Goal: Complete application form

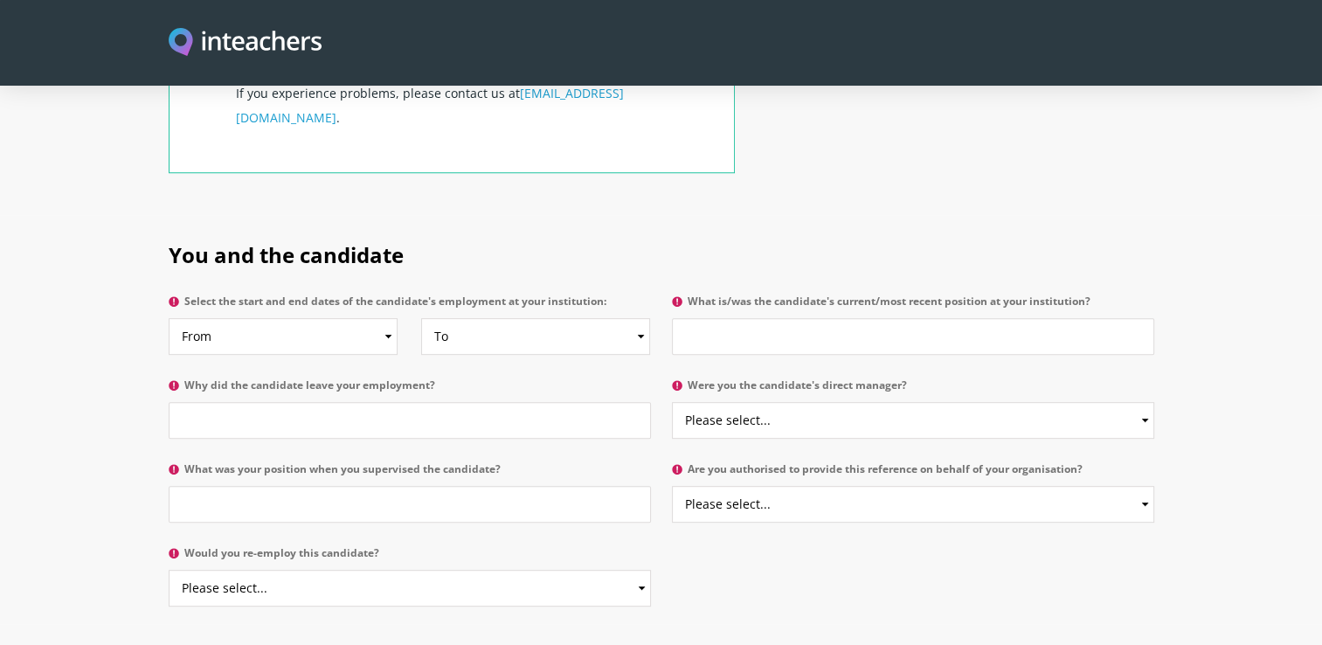
scroll to position [766, 0]
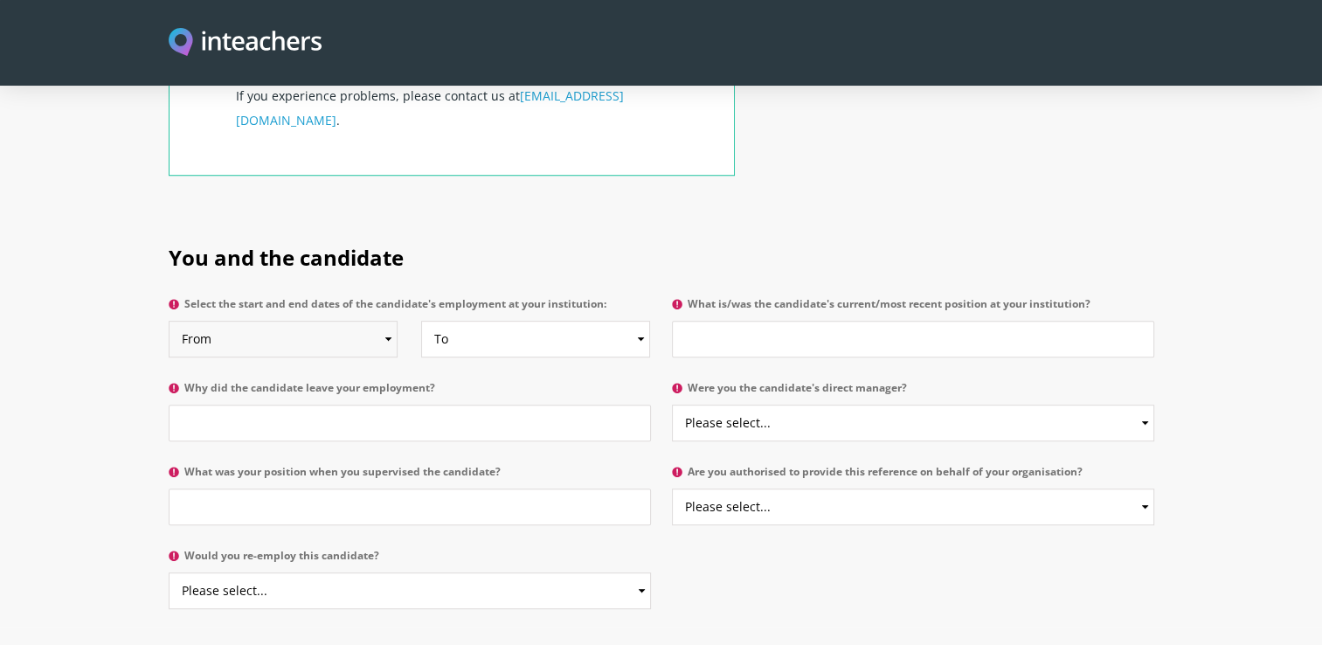
click at [302, 321] on select "From 2025 2024 2023 2022 2021 2020 2019 2018 2017 2016 2015 2014 2013 2012 2011…" at bounding box center [283, 339] width 229 height 37
select select "2024"
click at [169, 321] on select "From 2025 2024 2023 2022 2021 2020 2019 2018 2017 2016 2015 2014 2013 2012 2011…" at bounding box center [283, 339] width 229 height 37
click at [500, 321] on select "To Currently 2025 2024 2023 2022 2021 2020 2019 2018 2017 2016 2015 2014 2013 2…" at bounding box center [535, 339] width 229 height 37
select select "2025"
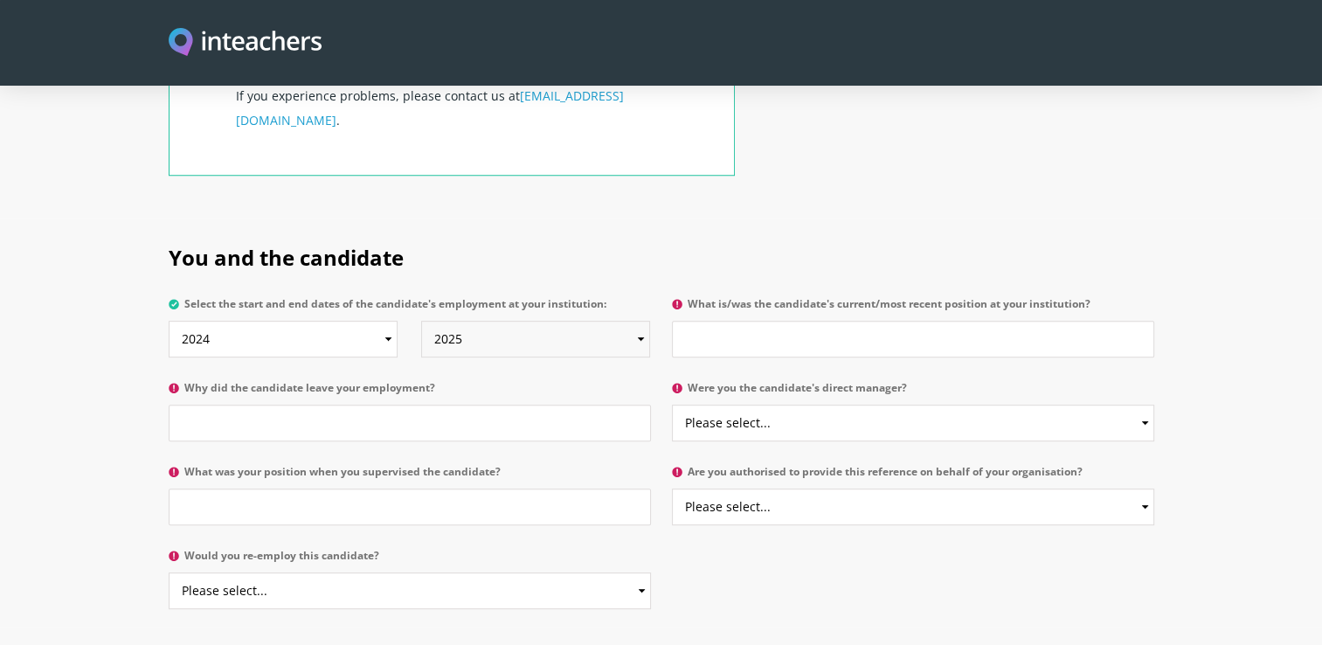
click at [421, 321] on select "To Currently 2025 2024 2023 2022 2021 2020 2019 2018 2017 2016 2015 2014 2013 2…" at bounding box center [535, 339] width 229 height 37
click at [744, 321] on input "What is/was the candidate's current/most recent position at your institution?" at bounding box center [913, 339] width 482 height 37
type input "Nail technician"
click at [320, 405] on input "Why did the candidate leave your employment?" at bounding box center [410, 423] width 482 height 37
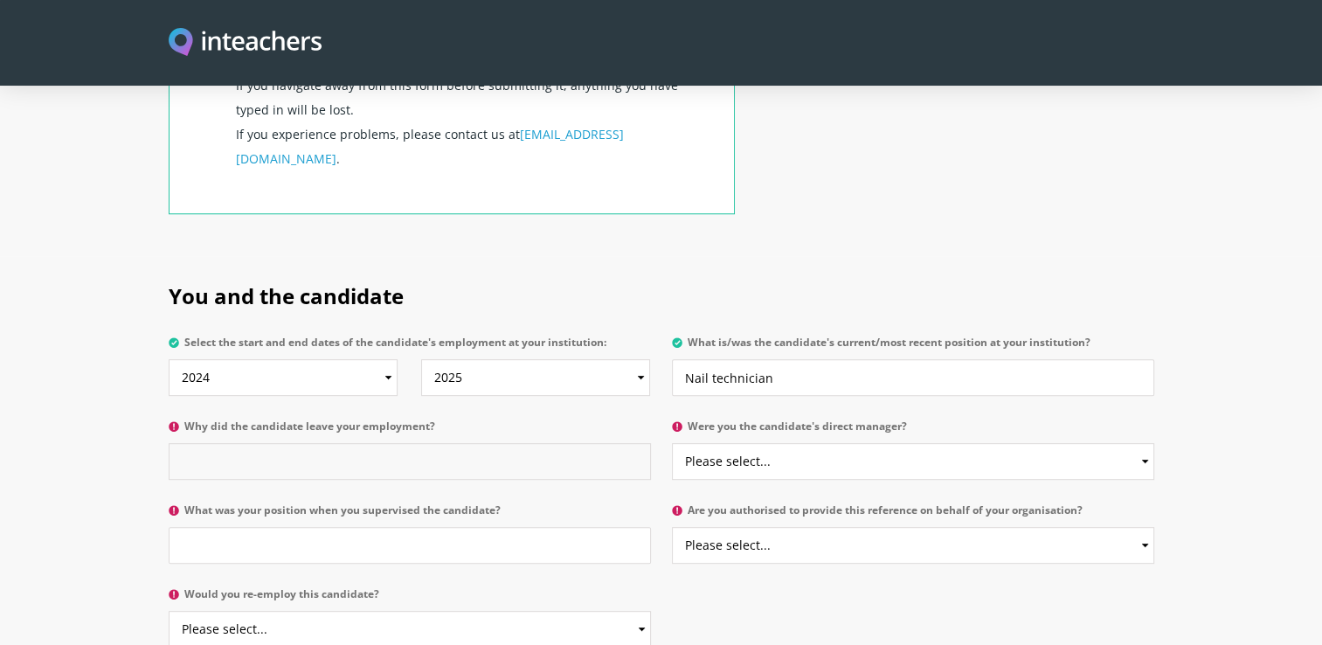
scroll to position [730, 0]
